Goal: Transaction & Acquisition: Purchase product/service

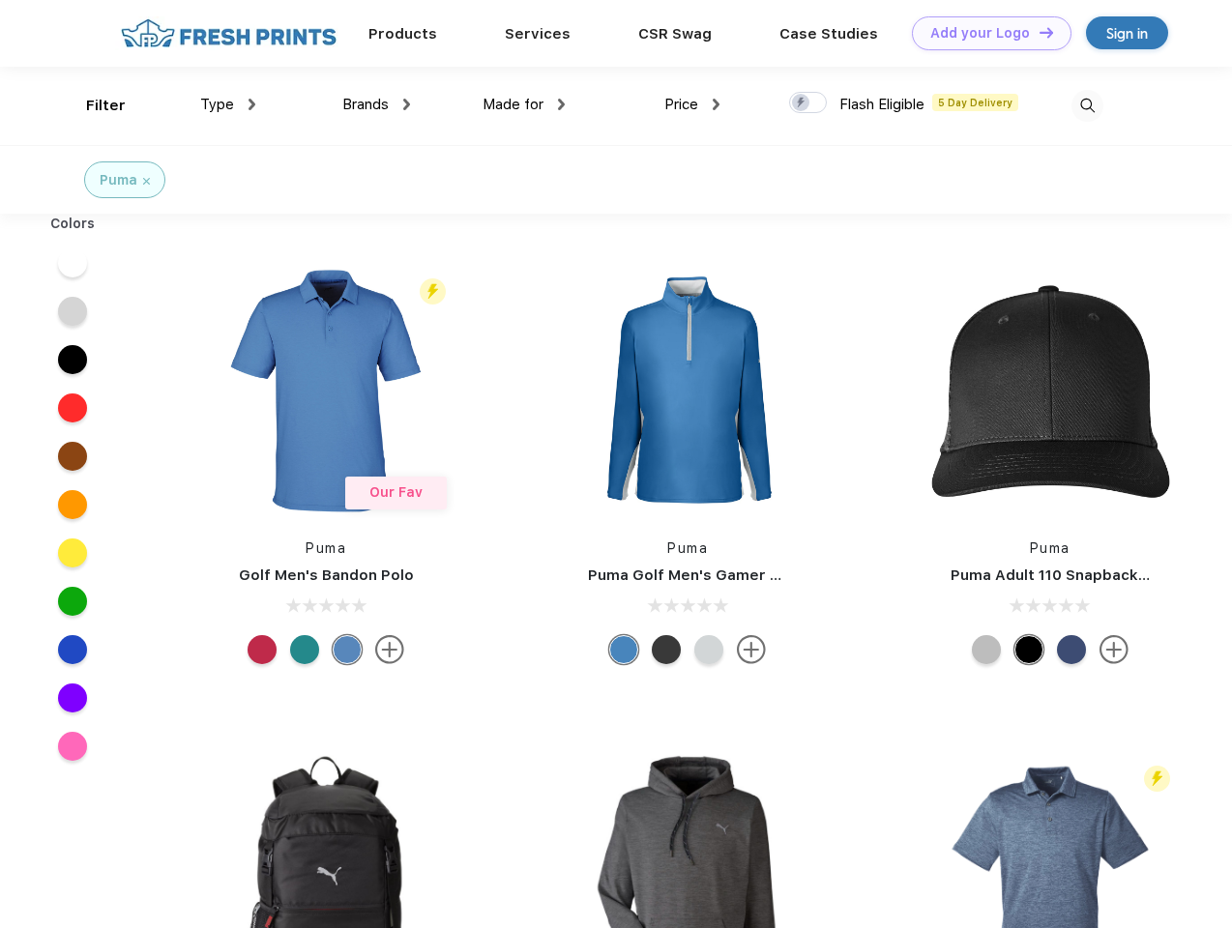
click at [984, 33] on link "Add your Logo Design Tool" at bounding box center [992, 33] width 160 height 34
click at [0, 0] on div "Design Tool" at bounding box center [0, 0] width 0 height 0
click at [1038, 32] on link "Add your Logo Design Tool" at bounding box center [992, 33] width 160 height 34
click at [93, 105] on div "Filter" at bounding box center [106, 106] width 40 height 22
click at [228, 104] on span "Type" at bounding box center [217, 104] width 34 height 17
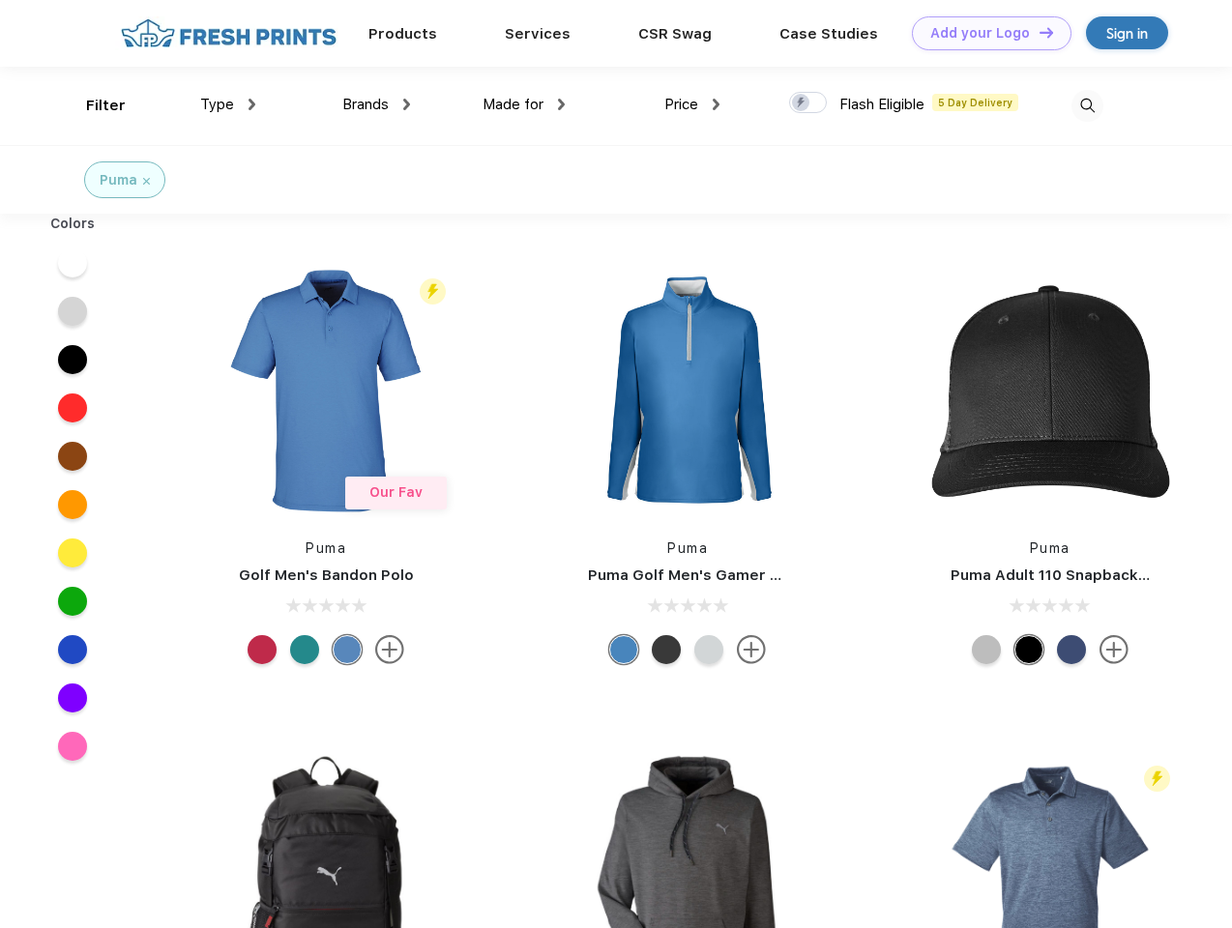
click at [376, 104] on span "Brands" at bounding box center [365, 104] width 46 height 17
click at [524, 104] on span "Made for" at bounding box center [513, 104] width 61 height 17
click at [692, 104] on span "Price" at bounding box center [681, 104] width 34 height 17
click at [808, 103] on div at bounding box center [808, 102] width 38 height 21
click at [802, 103] on input "checkbox" at bounding box center [795, 97] width 13 height 13
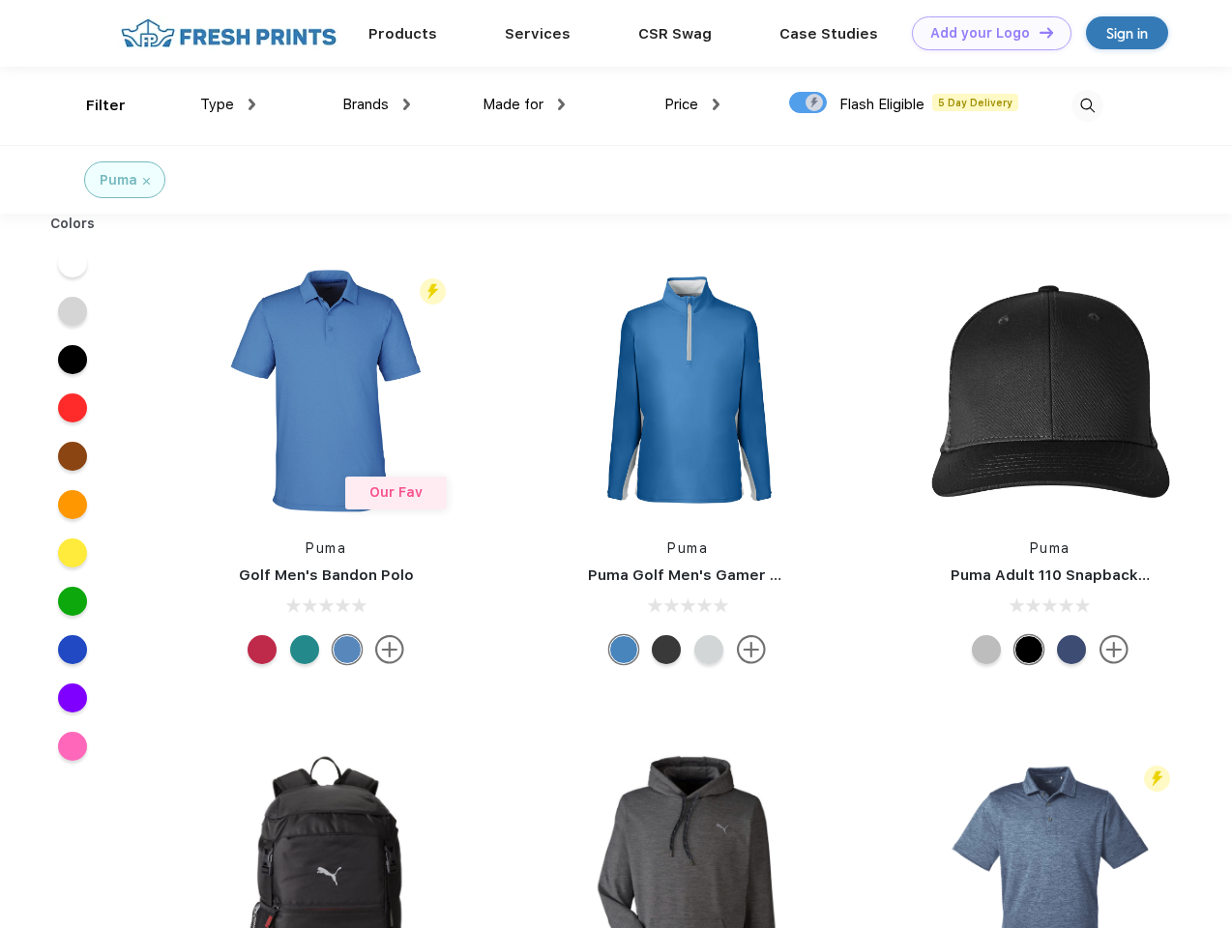
click at [1087, 105] on img at bounding box center [1087, 106] width 32 height 32
